Goal: Task Accomplishment & Management: Use online tool/utility

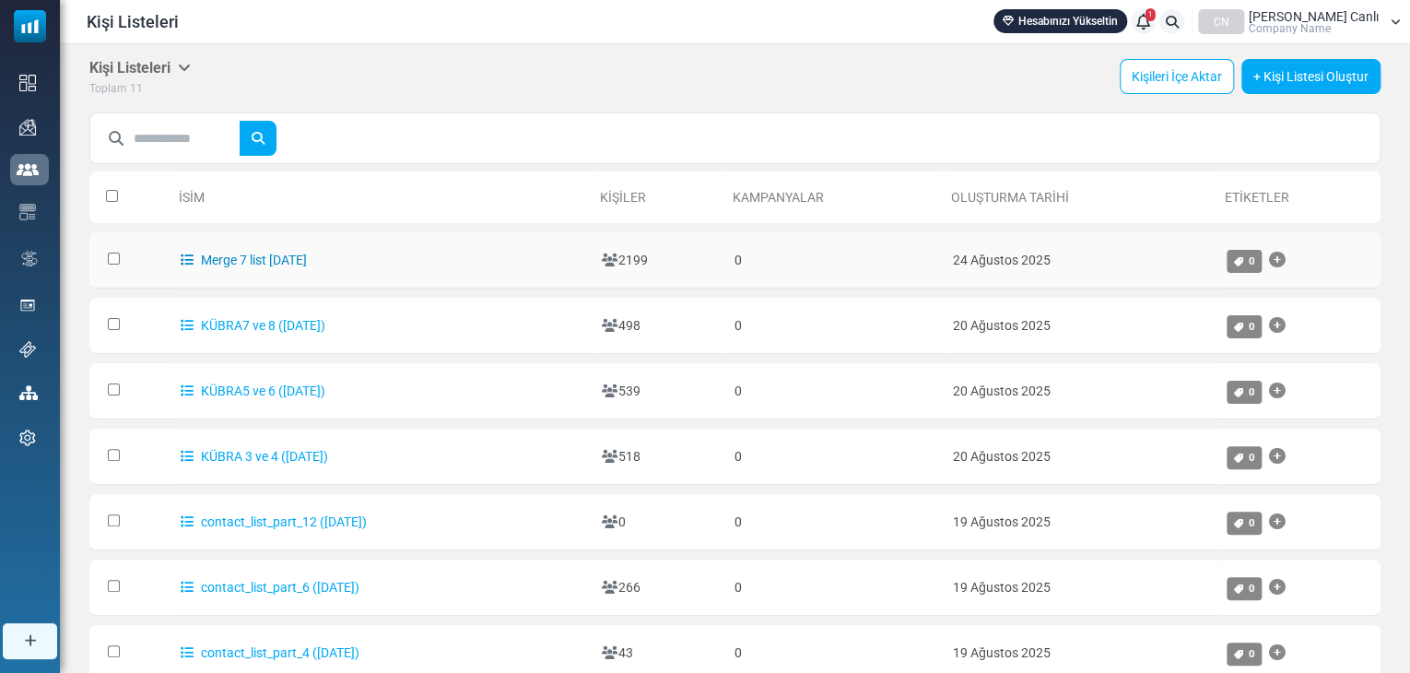
click at [262, 257] on link "Merge 7 list [DATE]" at bounding box center [244, 259] width 126 height 15
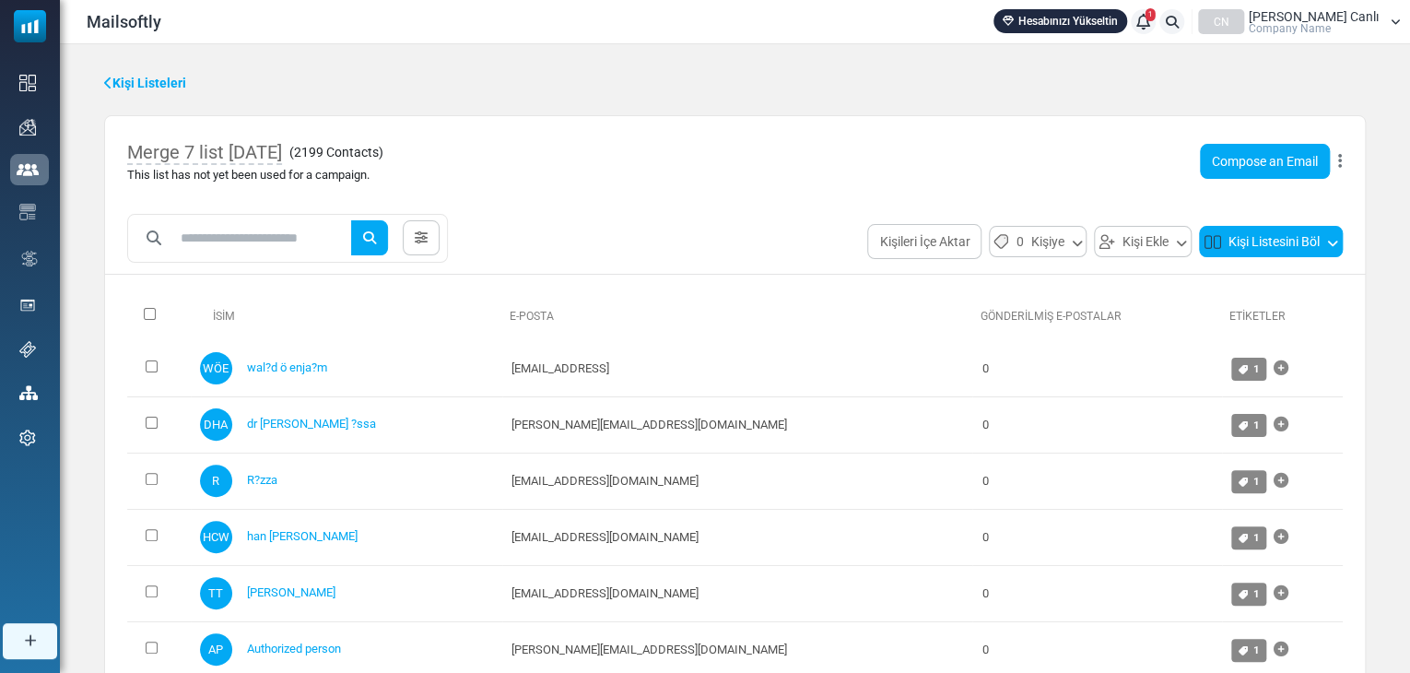
click at [1288, 240] on button "Kişi Listesini Böl" at bounding box center [1271, 241] width 144 height 31
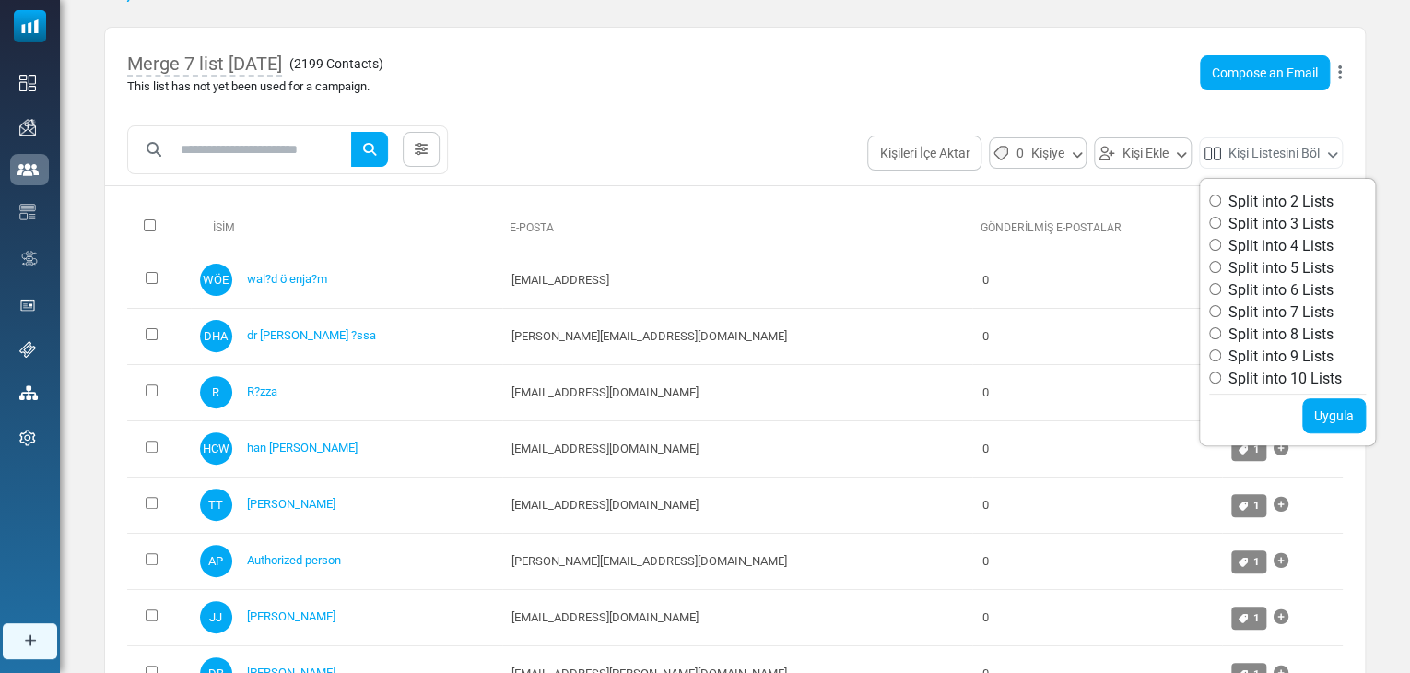
scroll to position [88, 0]
click at [767, 122] on div "Merge 7 list 2025-08-25 ( 2199 Contacts ) This list has not yet been used for a…" at bounding box center [734, 469] width 1261 height 883
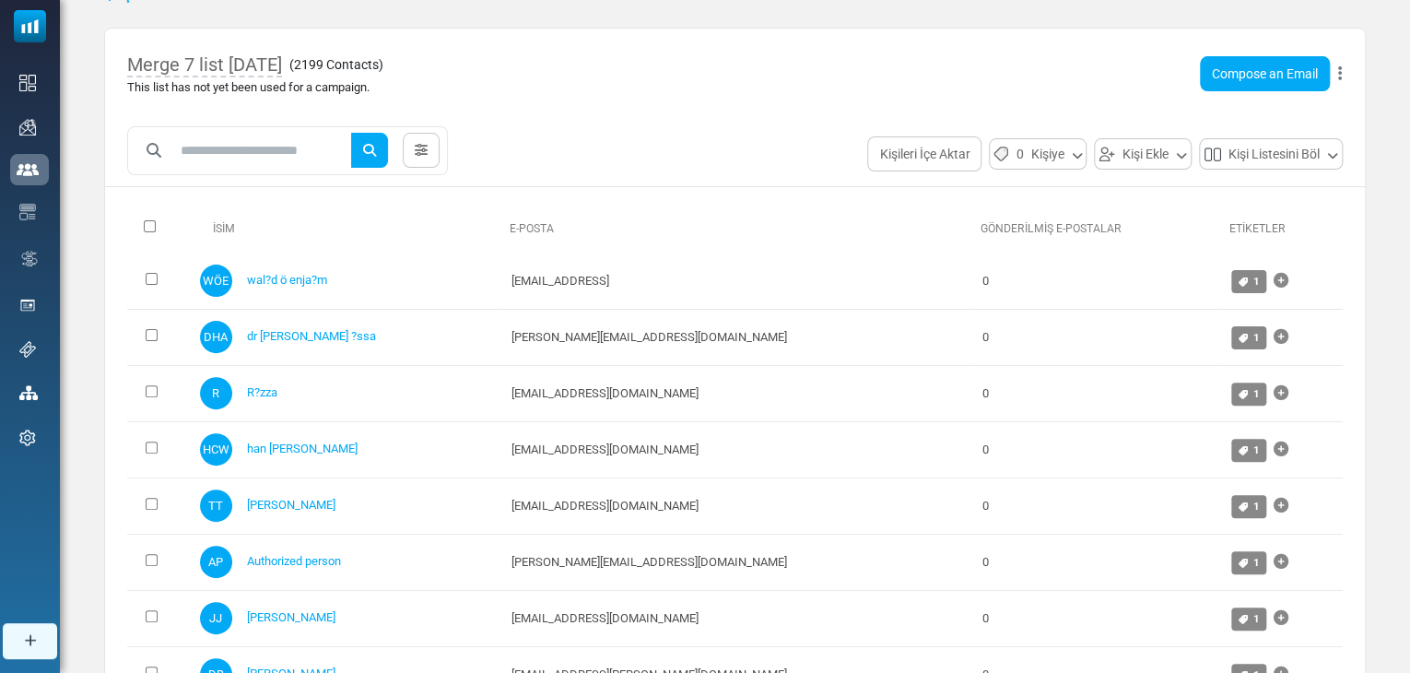
click at [521, 114] on div "Merge 7 list 2025-08-25 ( 2199 Contacts ) This list has not yet been used for a…" at bounding box center [735, 74] width 1260 height 90
click at [667, 123] on div "Merge 7 list 2025-08-25 ( 2199 Contacts ) This list has not yet been used for a…" at bounding box center [734, 469] width 1261 height 883
